Goal: Information Seeking & Learning: Learn about a topic

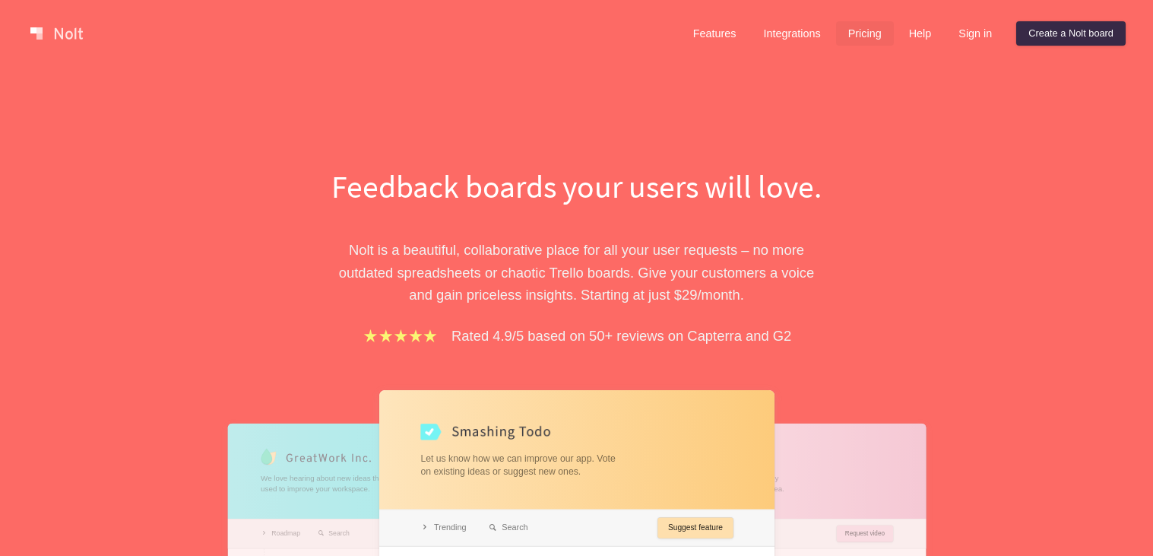
click at [869, 33] on link "Pricing" at bounding box center [865, 33] width 58 height 24
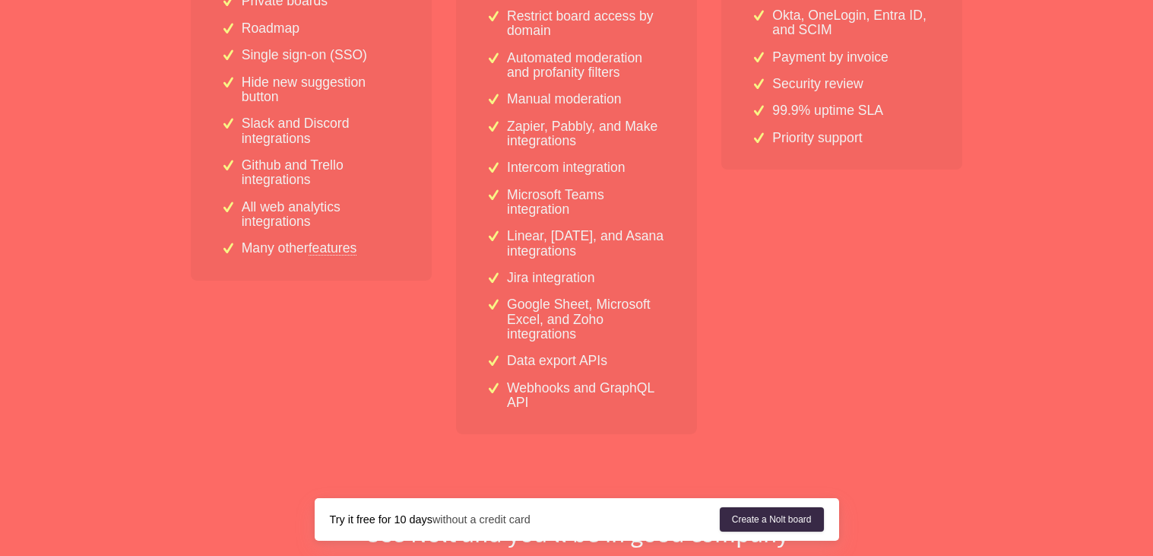
scroll to position [608, 0]
click at [342, 252] on link "features" at bounding box center [333, 247] width 49 height 14
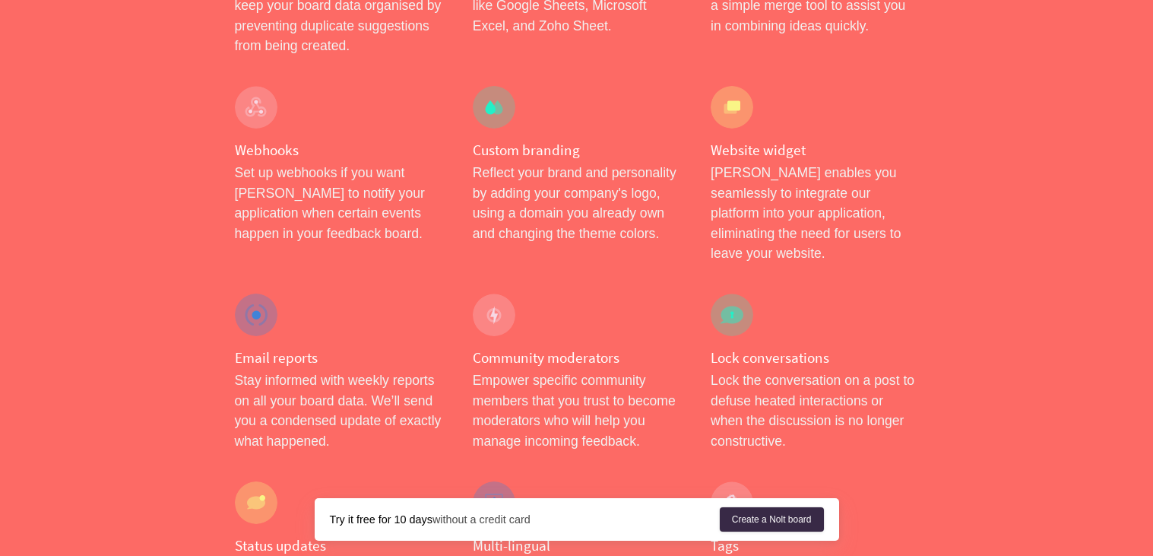
scroll to position [1451, 0]
